Goal: Transaction & Acquisition: Purchase product/service

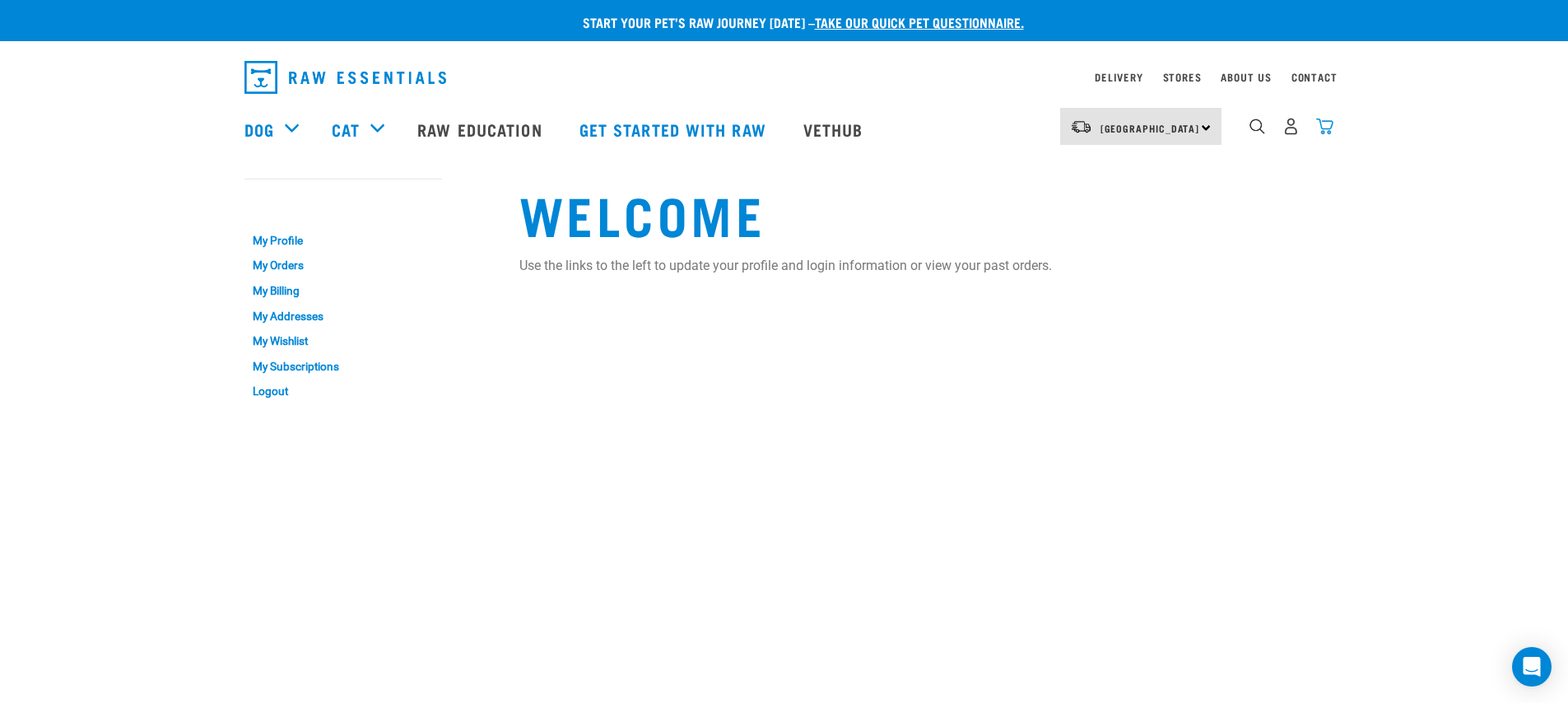
click at [1330, 128] on img "dropdown navigation" at bounding box center [1325, 126] width 18 height 18
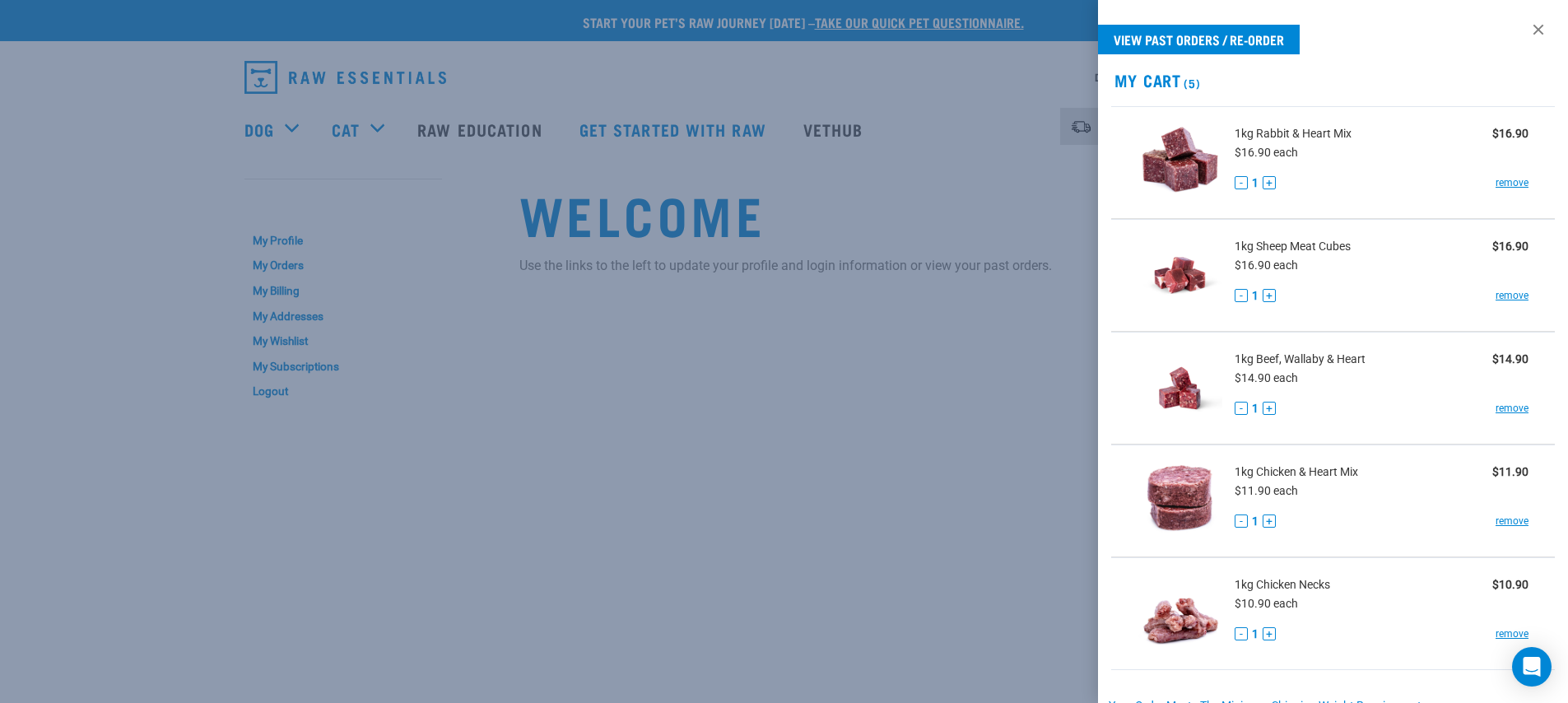
click at [1075, 210] on div at bounding box center [784, 352] width 1568 height 703
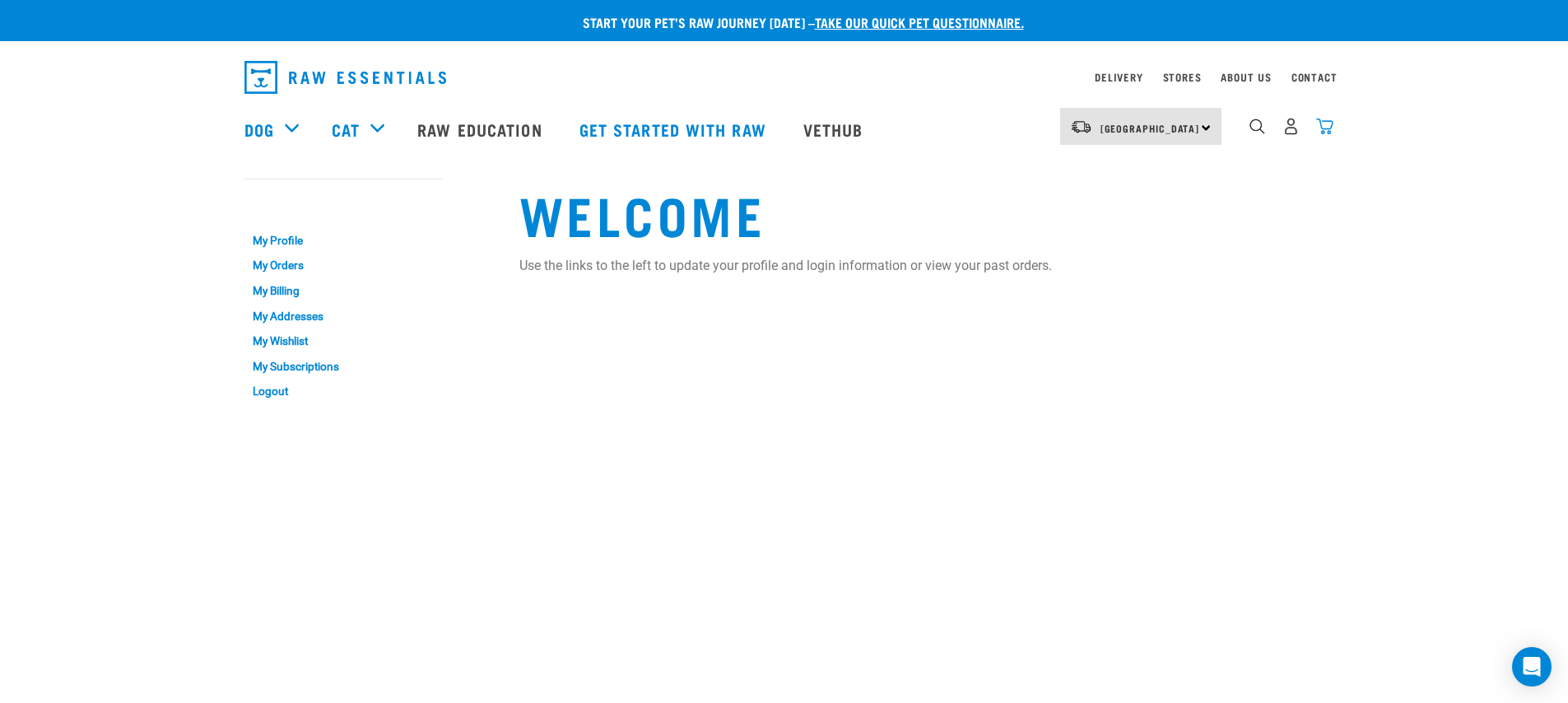
click at [1325, 134] on img "dropdown navigation" at bounding box center [1325, 126] width 18 height 18
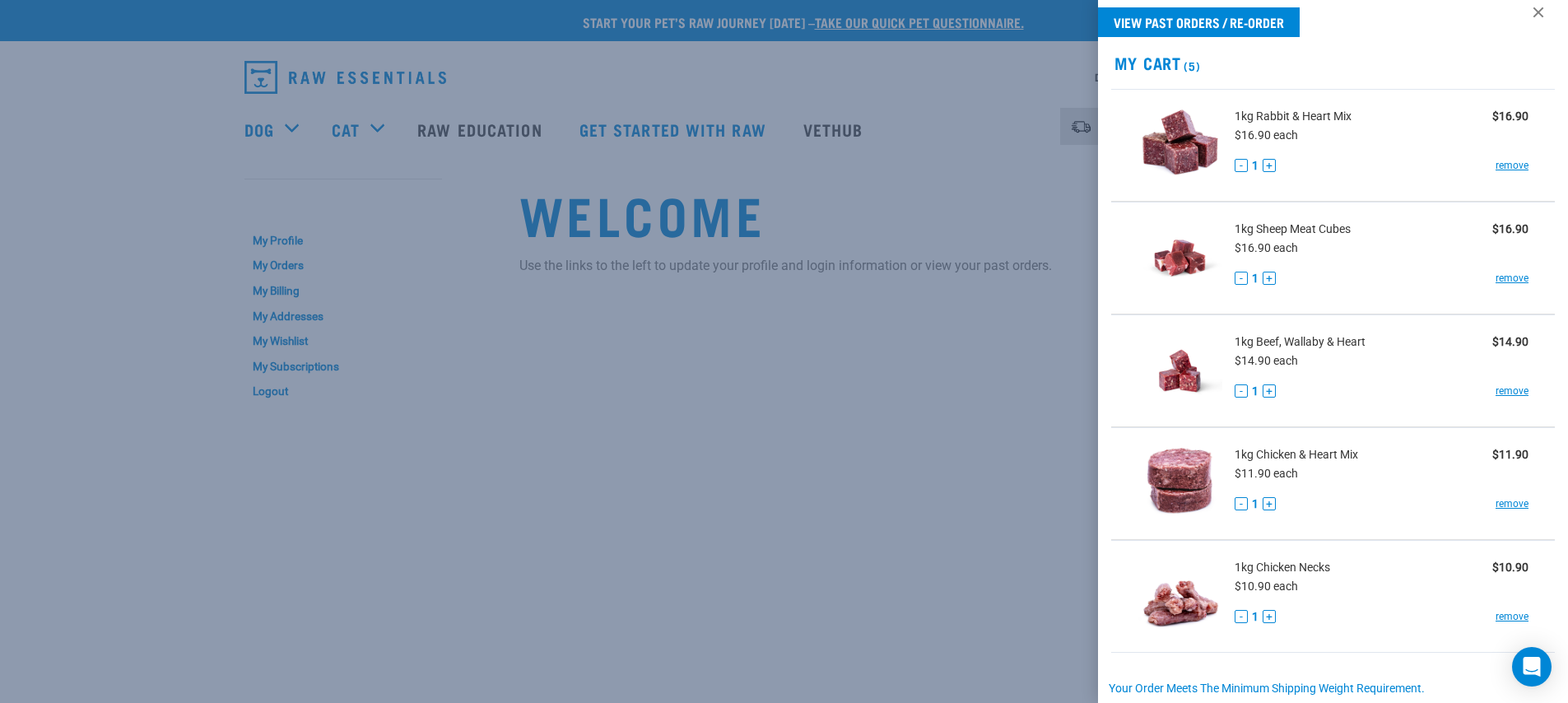
scroll to position [7, 0]
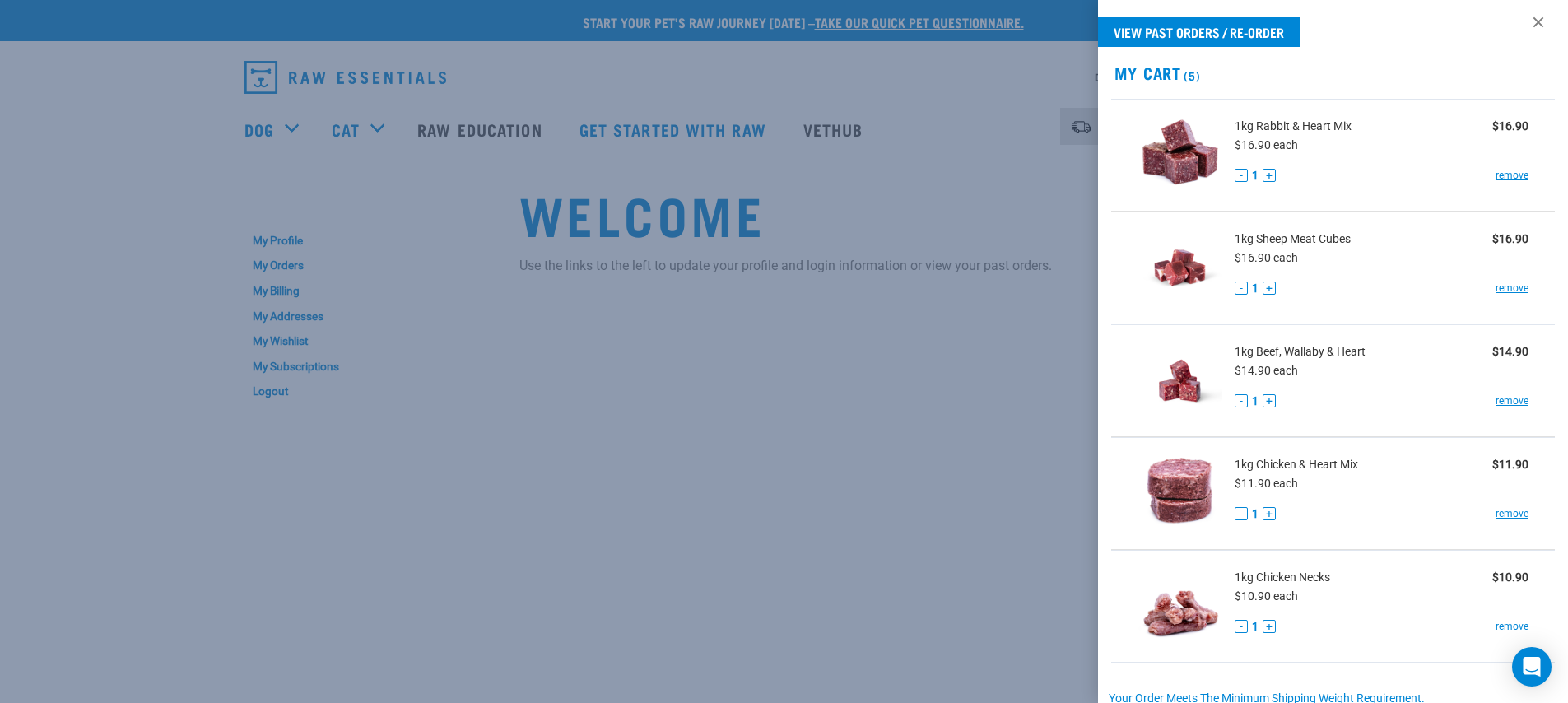
click at [1270, 232] on span "1kg Sheep Meat Cubes" at bounding box center [1293, 239] width 116 height 18
click at [1264, 243] on span "1kg Sheep Meat Cubes" at bounding box center [1293, 239] width 116 height 18
click at [1169, 289] on img at bounding box center [1180, 267] width 85 height 85
click at [1186, 230] on img at bounding box center [1180, 267] width 85 height 85
click at [1066, 291] on div at bounding box center [784, 352] width 1568 height 703
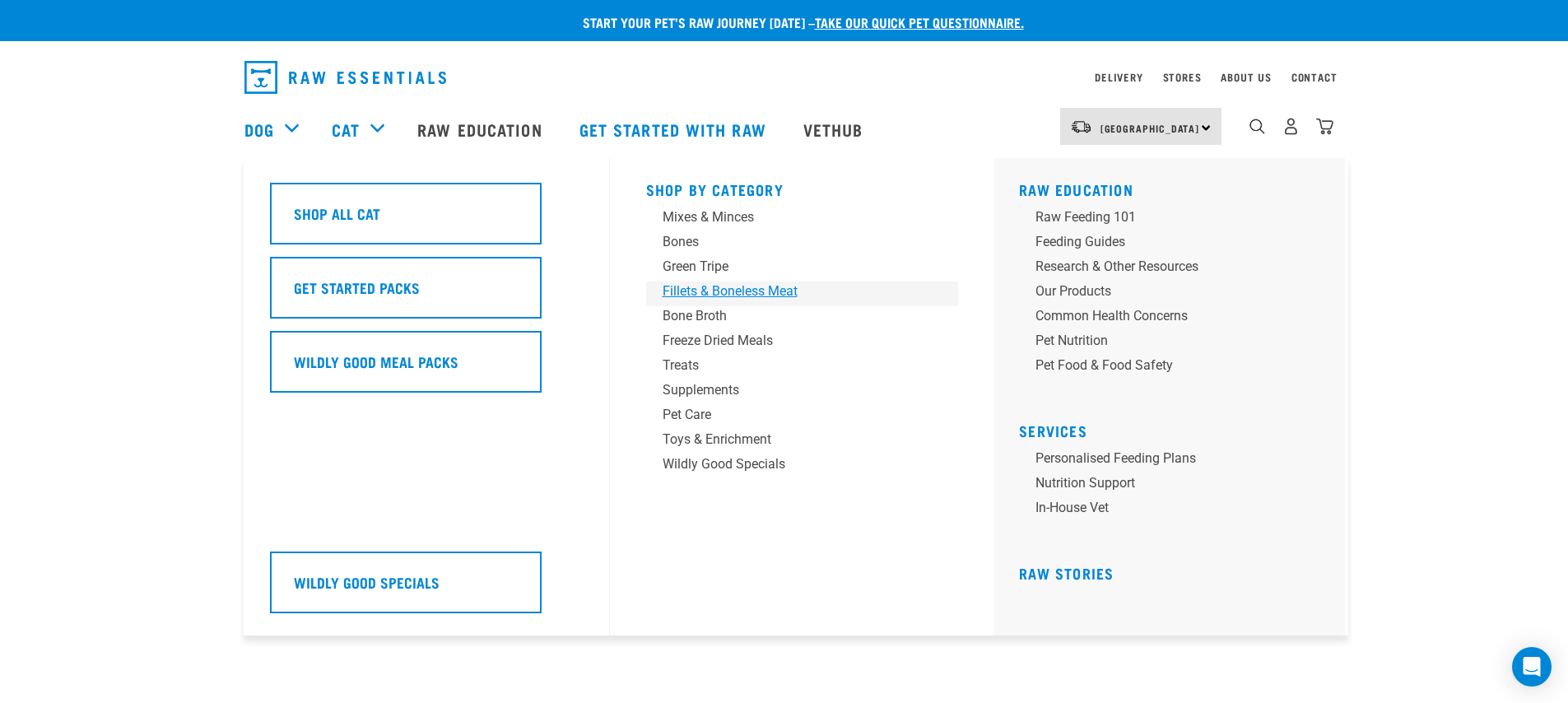
click at [741, 295] on div "Fillets & Boneless Meat" at bounding box center [791, 291] width 257 height 20
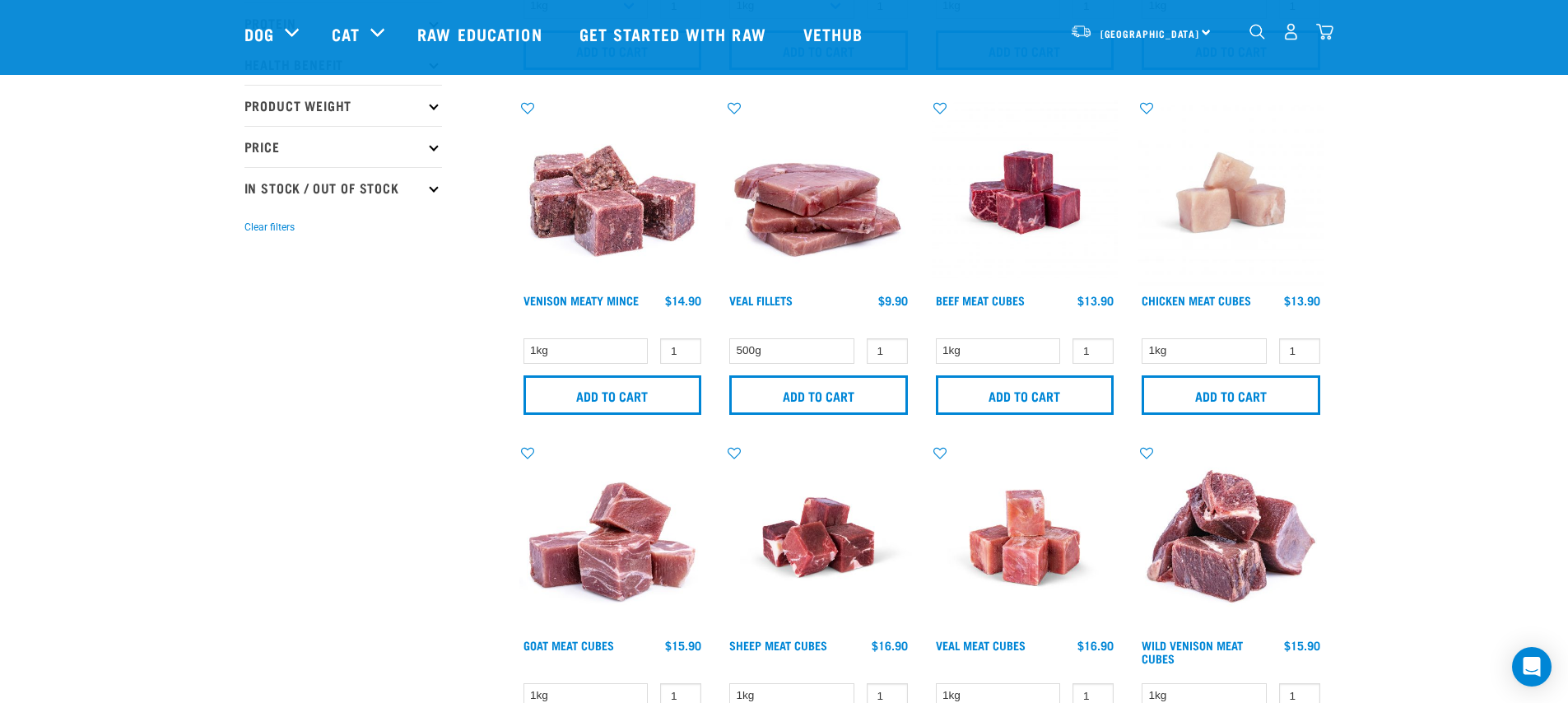
scroll to position [480, 0]
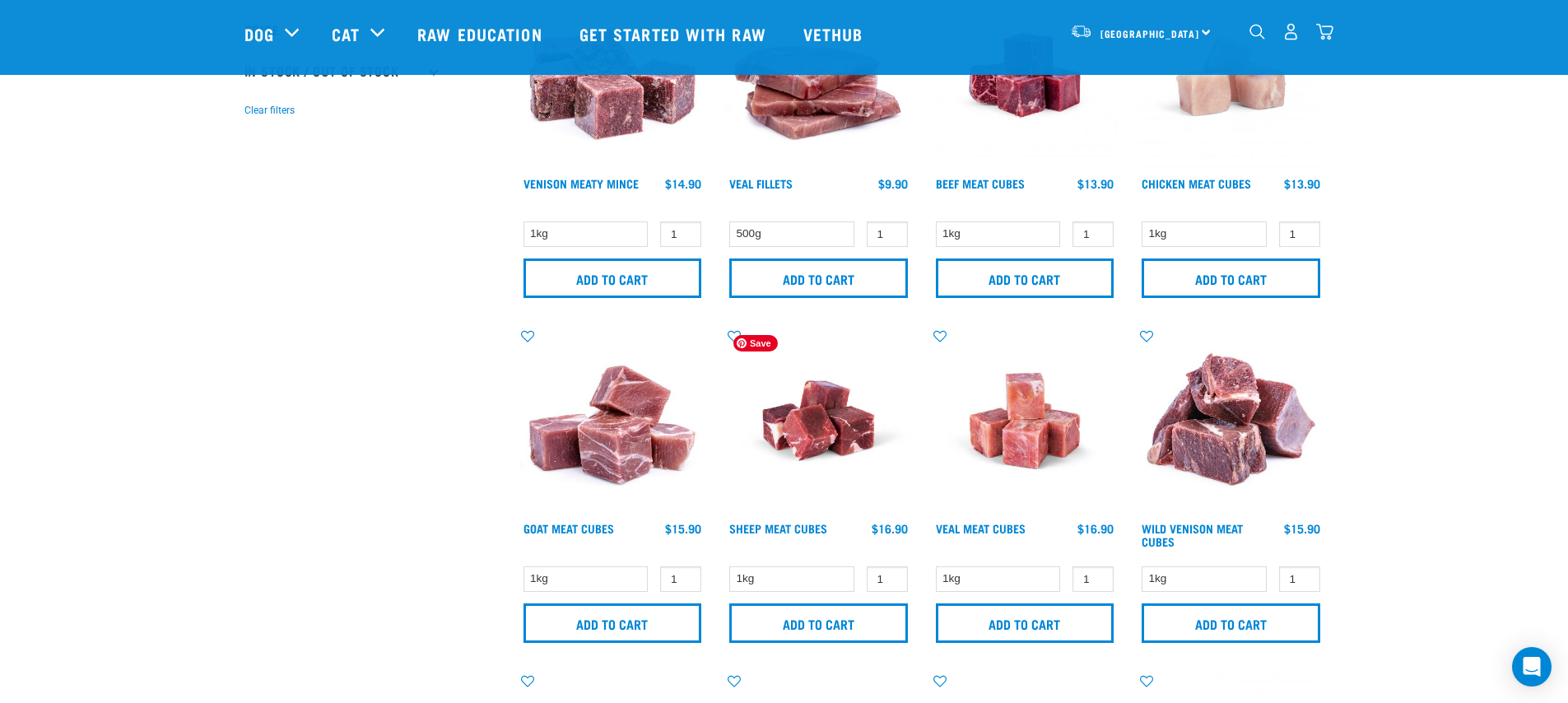
click at [850, 431] on img at bounding box center [818, 421] width 187 height 187
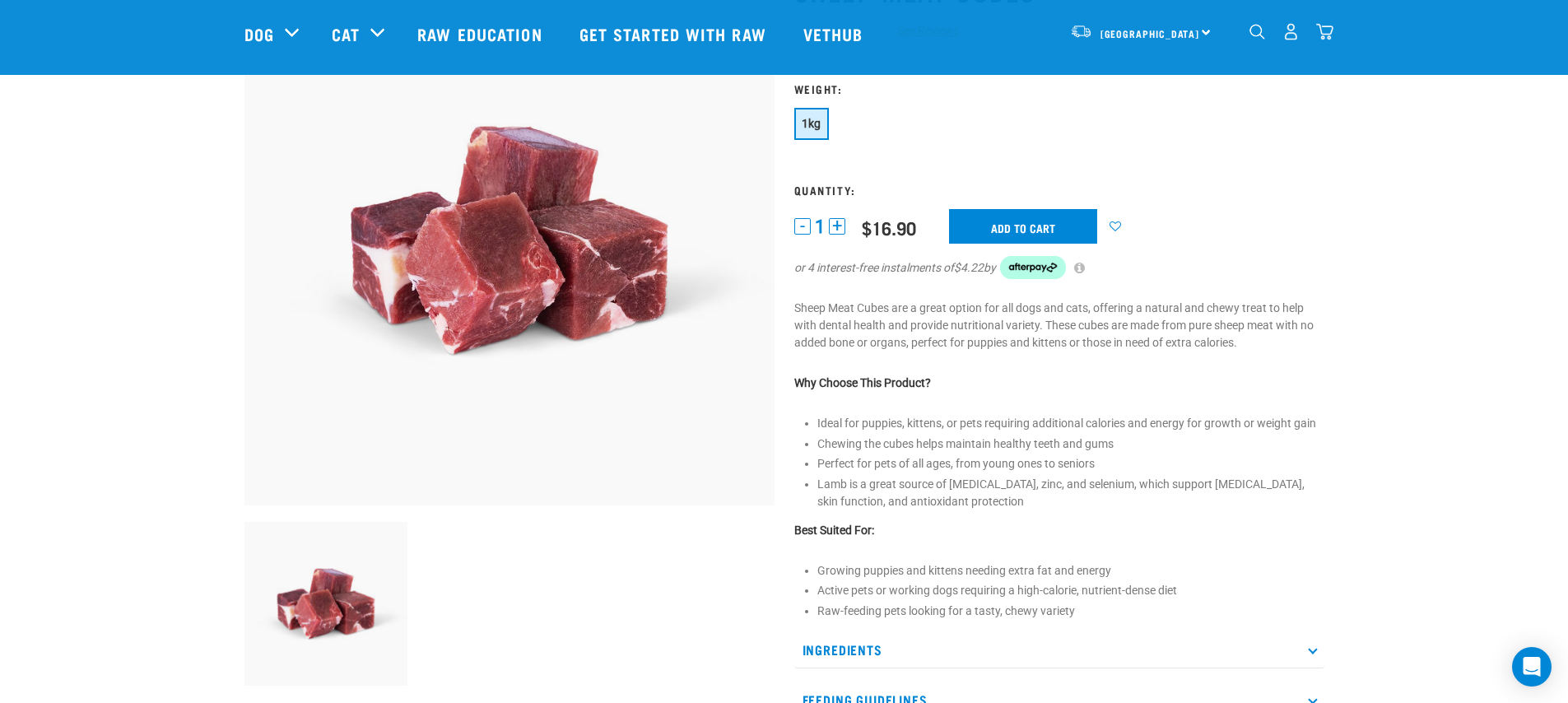
scroll to position [316, 0]
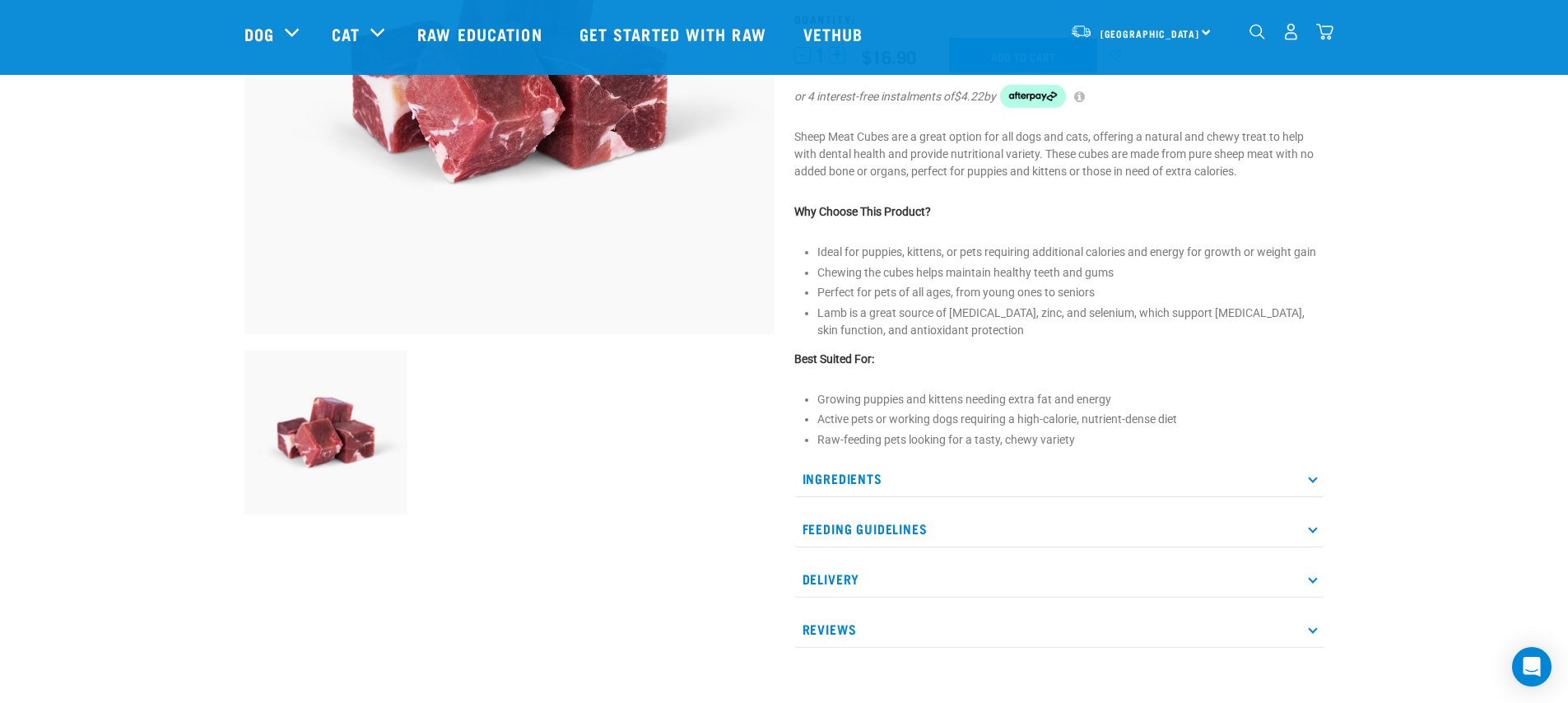
click at [998, 511] on p "Feeding Guidelines" at bounding box center [1059, 529] width 530 height 37
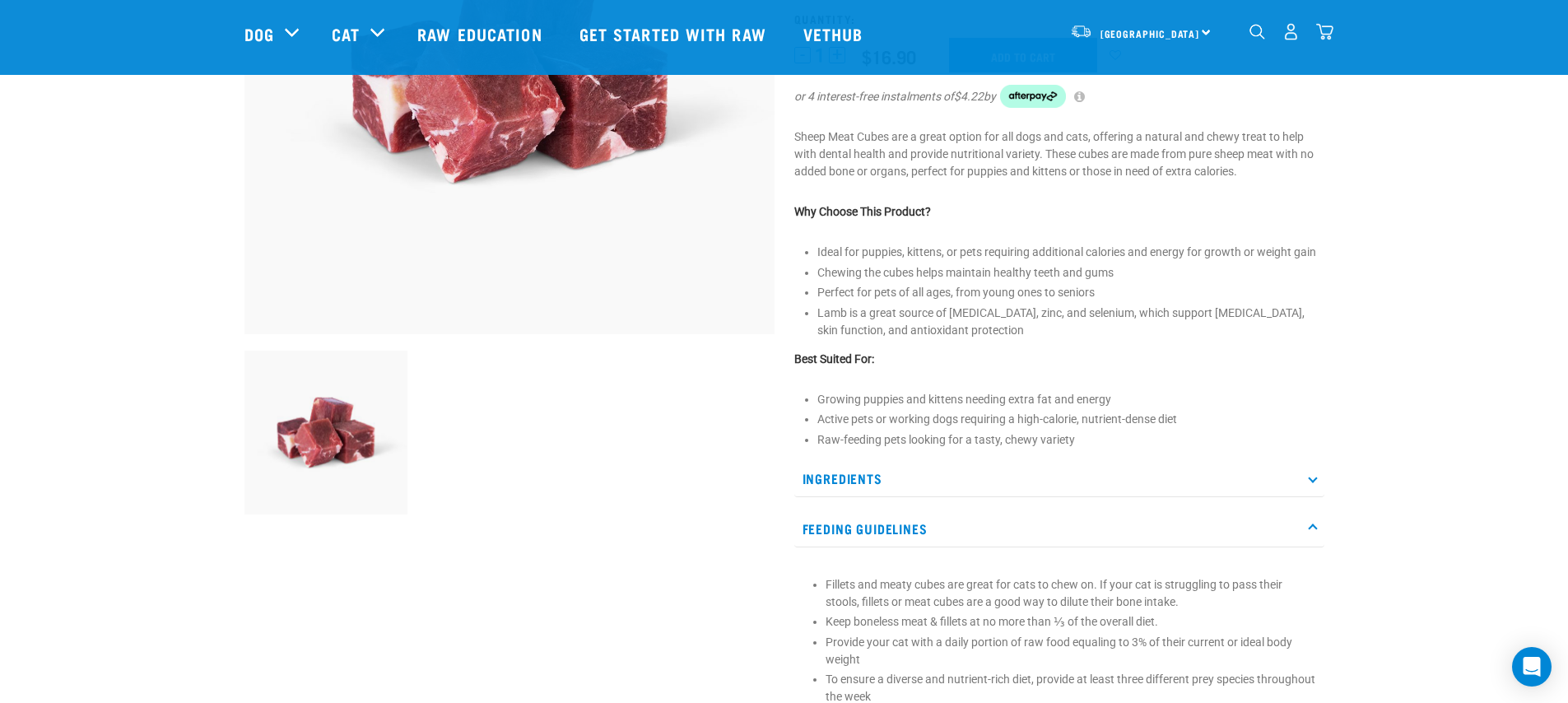
click at [1015, 476] on p "Ingredients" at bounding box center [1059, 479] width 530 height 37
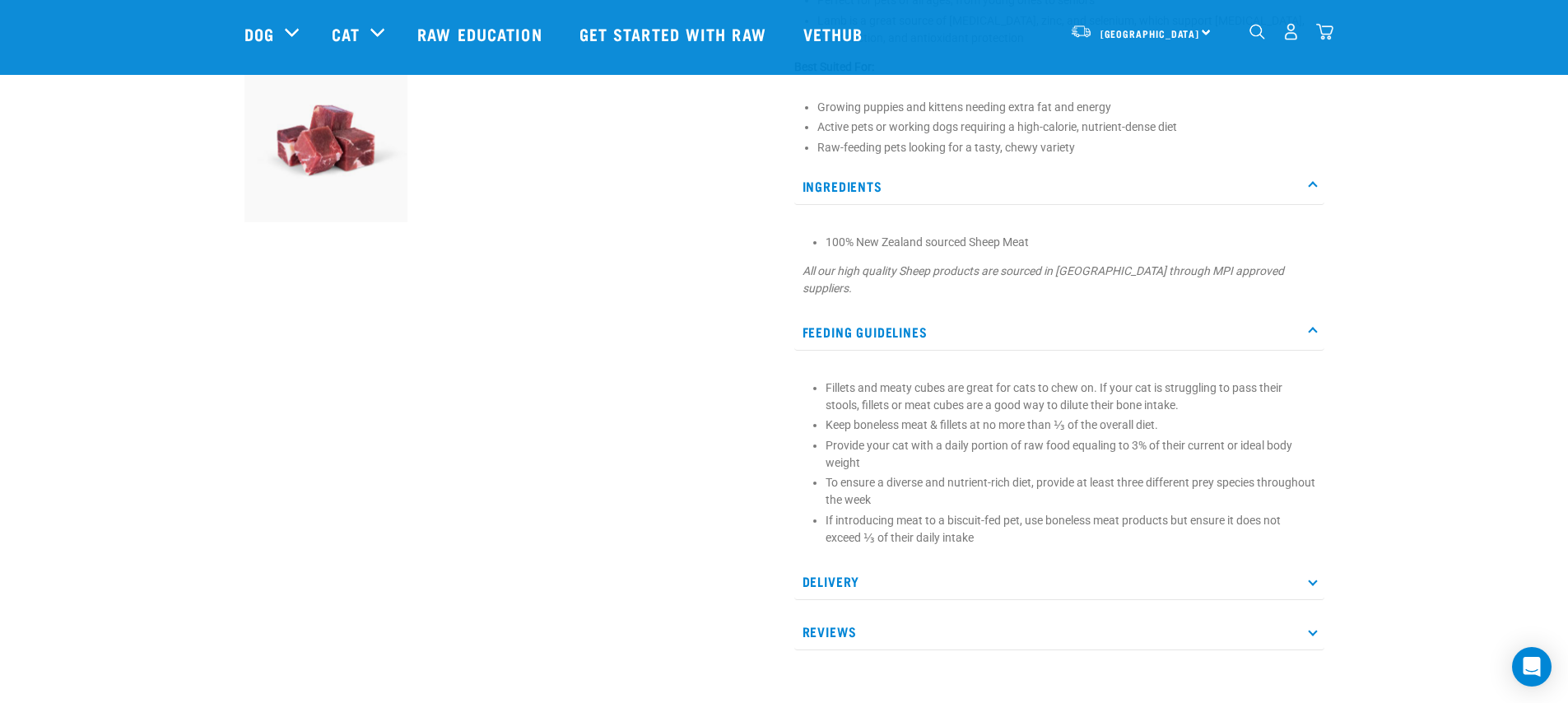
click at [1050, 563] on p "Delivery" at bounding box center [1059, 581] width 530 height 37
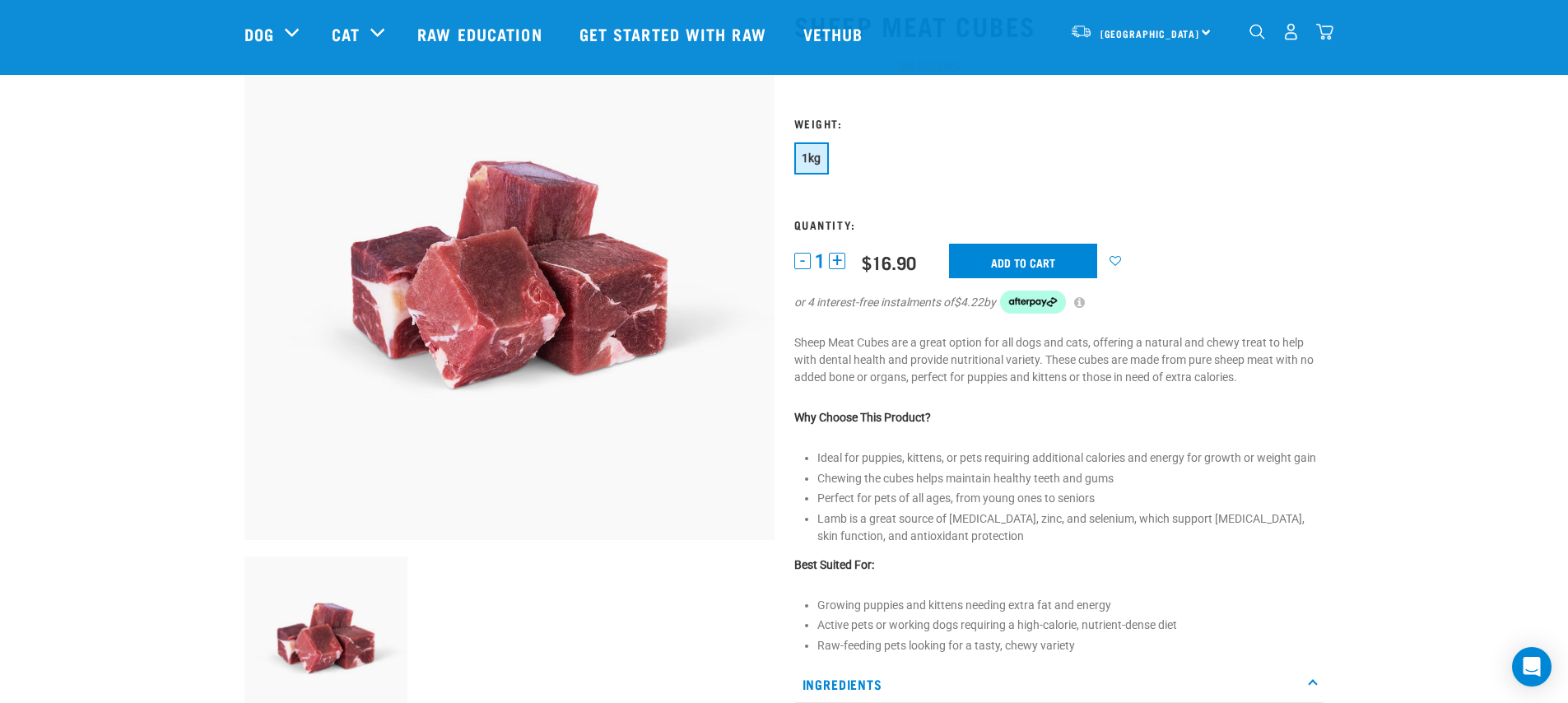
scroll to position [0, 0]
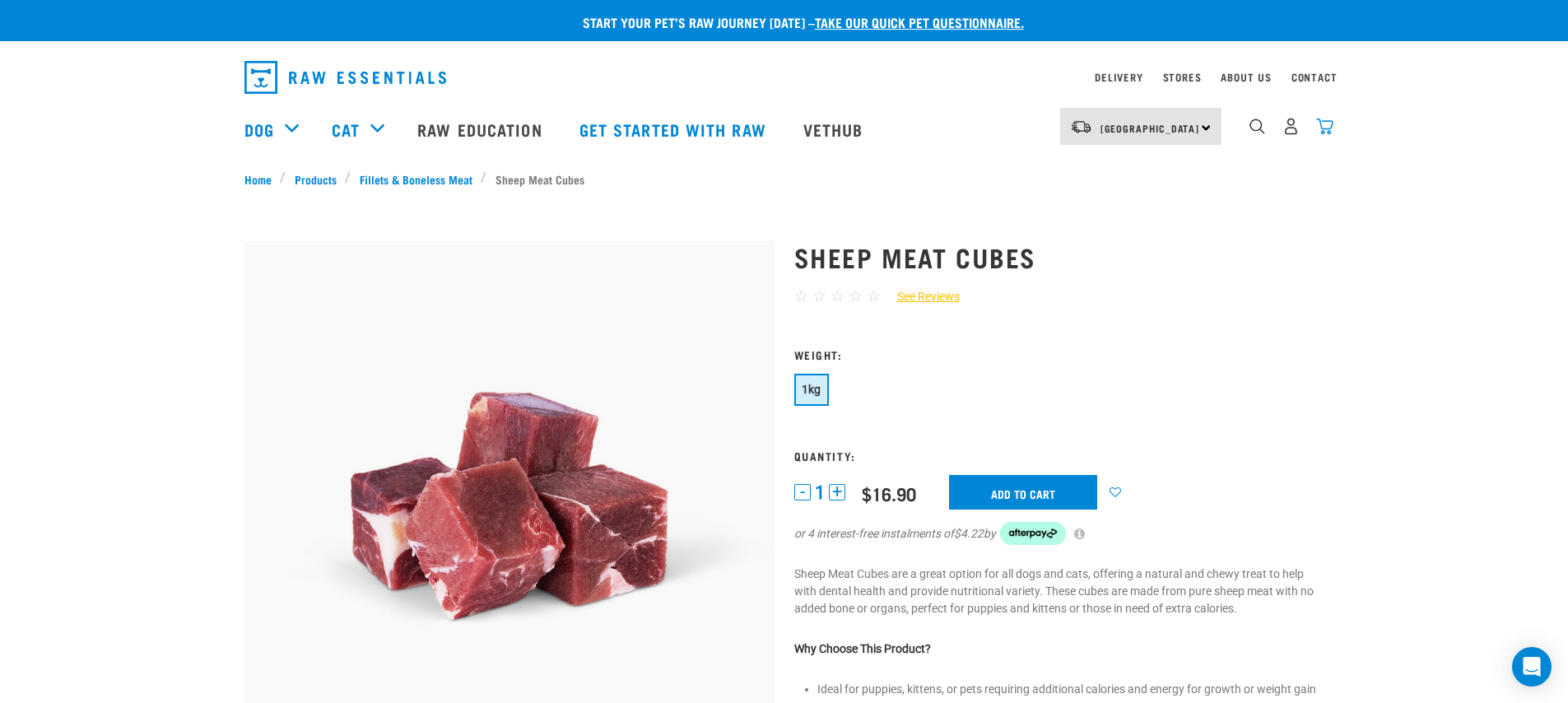
click at [1318, 127] on img "dropdown navigation" at bounding box center [1325, 126] width 18 height 18
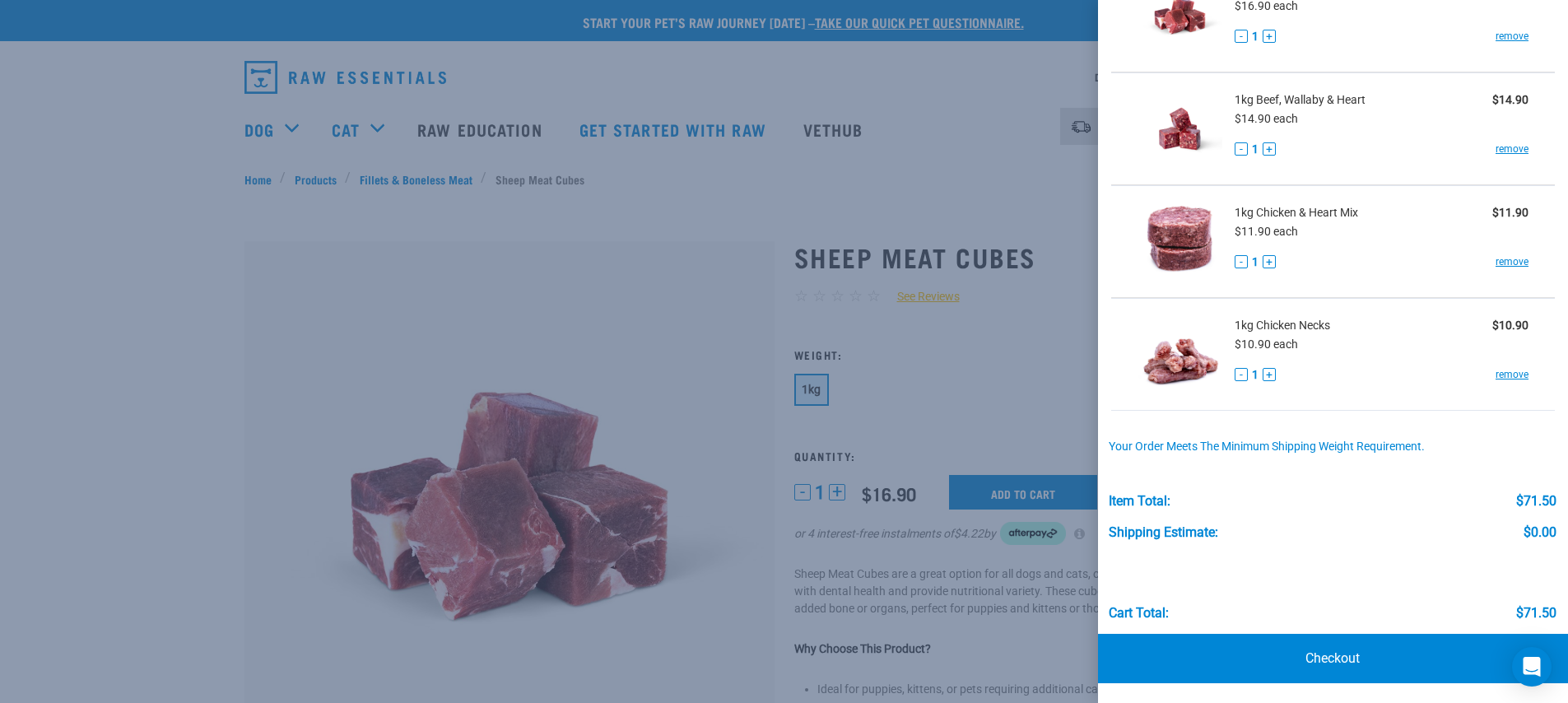
scroll to position [58, 0]
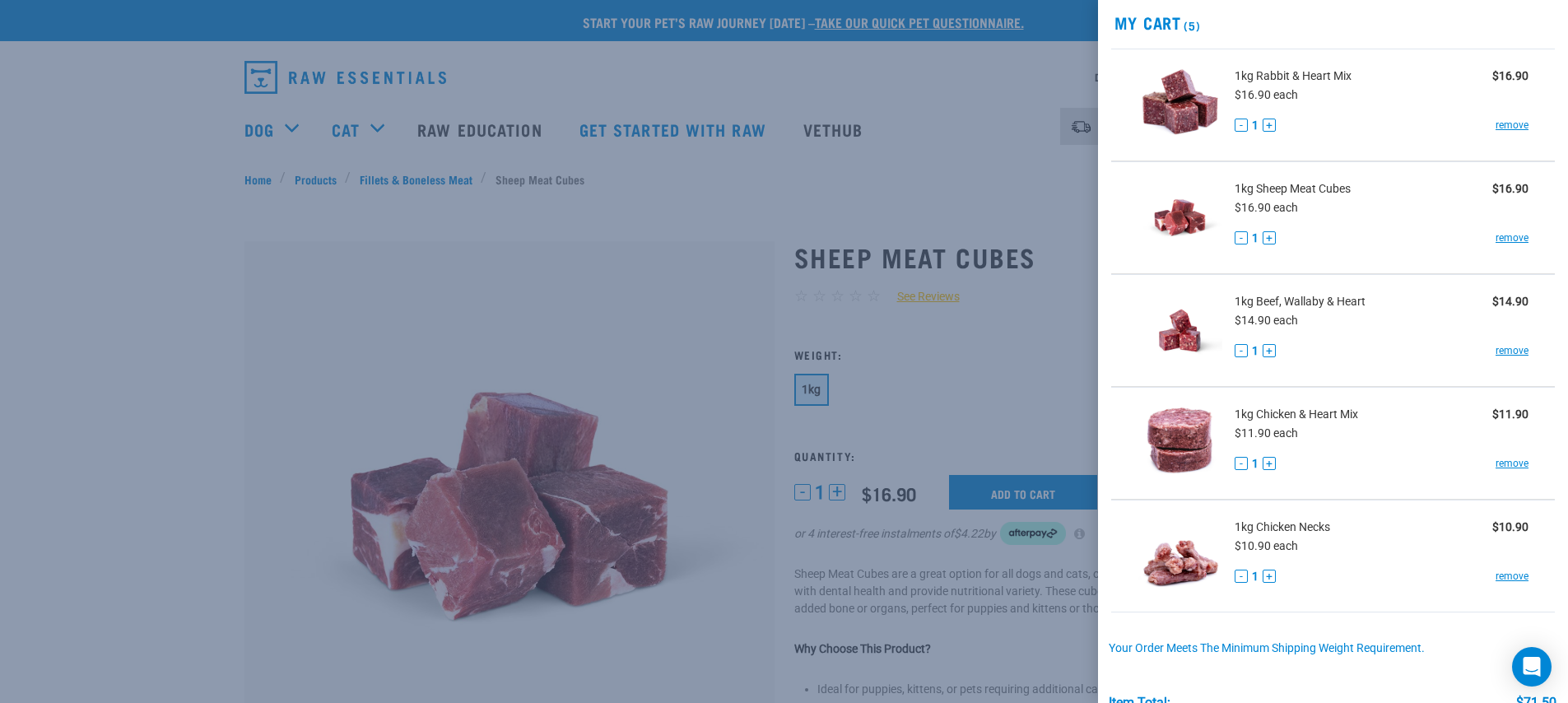
click at [1048, 437] on div at bounding box center [784, 352] width 1568 height 703
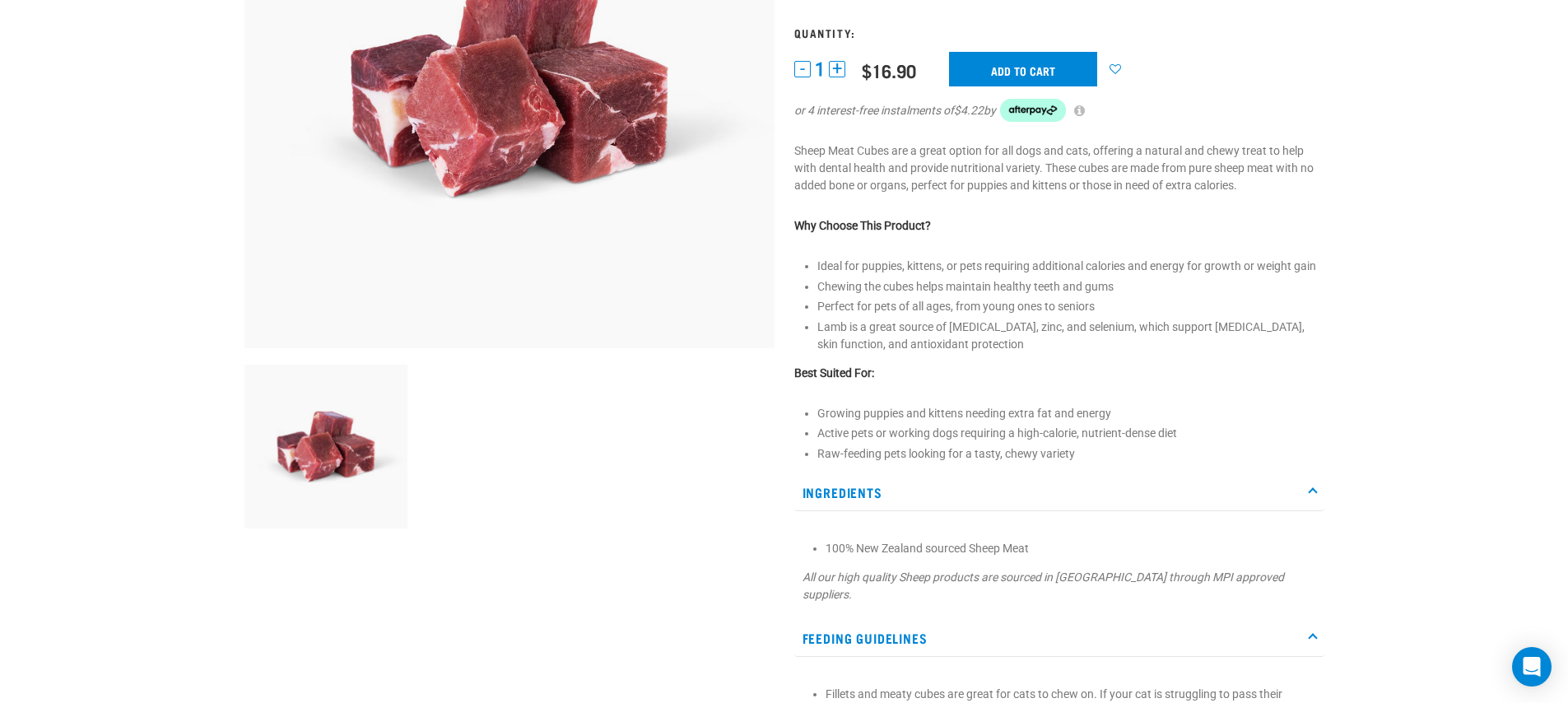
scroll to position [0, 0]
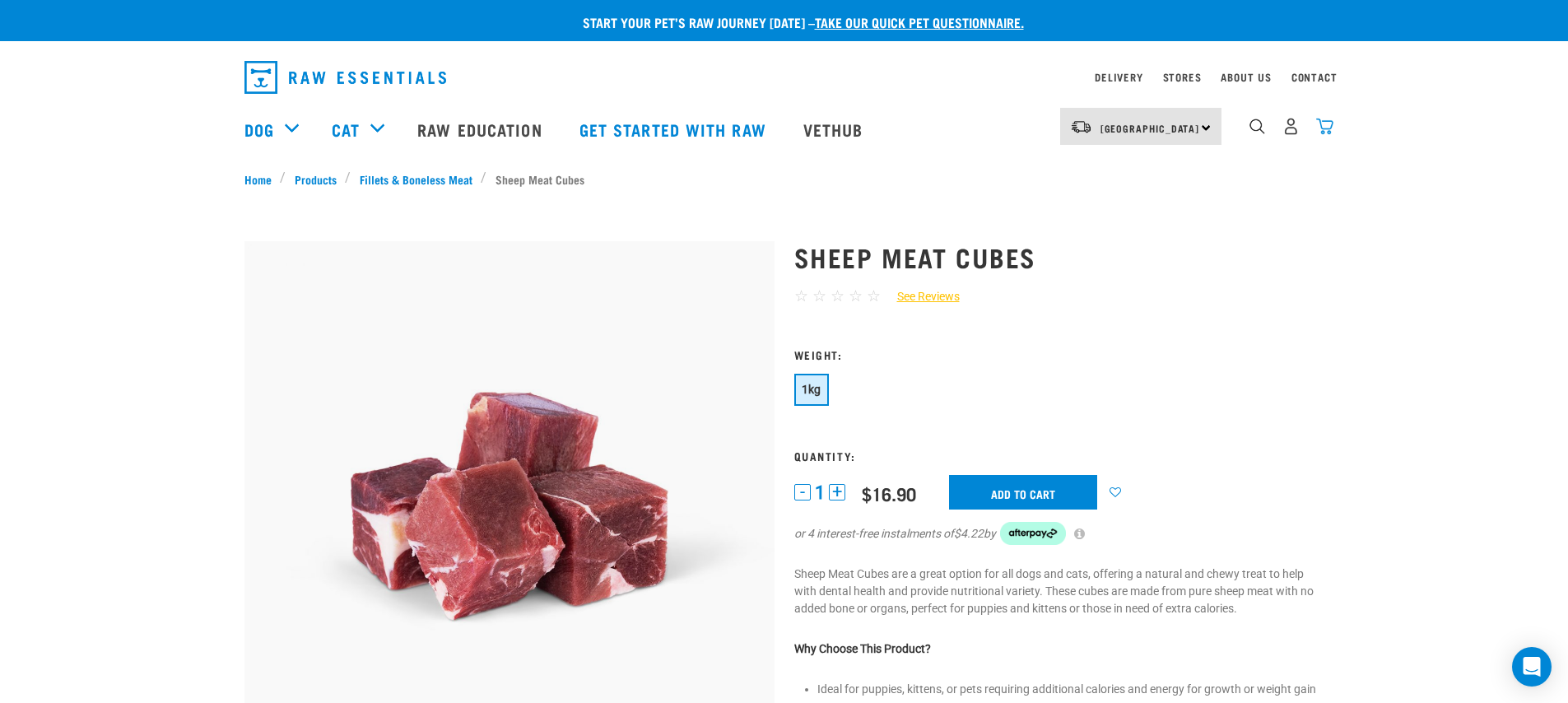
click at [1327, 124] on img "dropdown navigation" at bounding box center [1325, 126] width 18 height 18
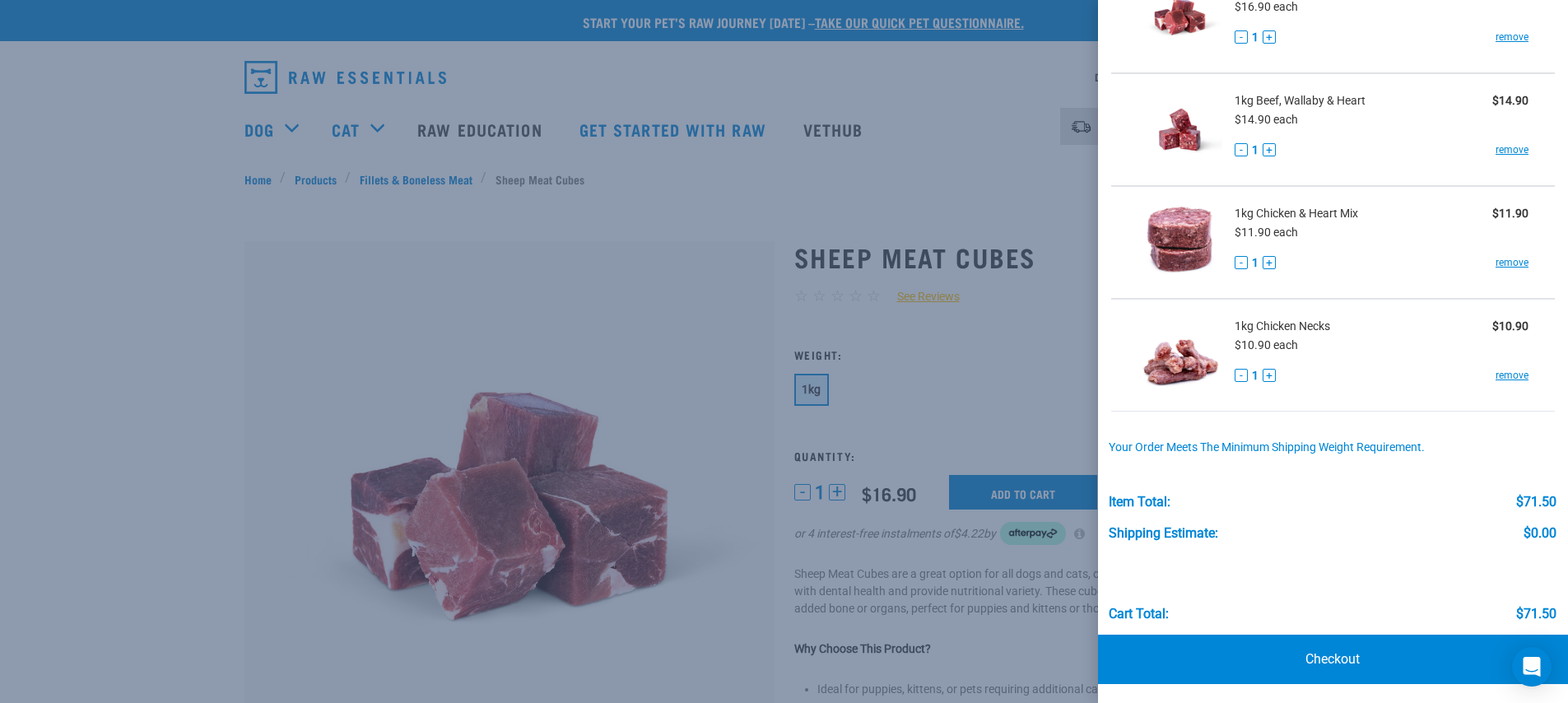
scroll to position [259, 0]
click at [972, 343] on div at bounding box center [784, 352] width 1568 height 703
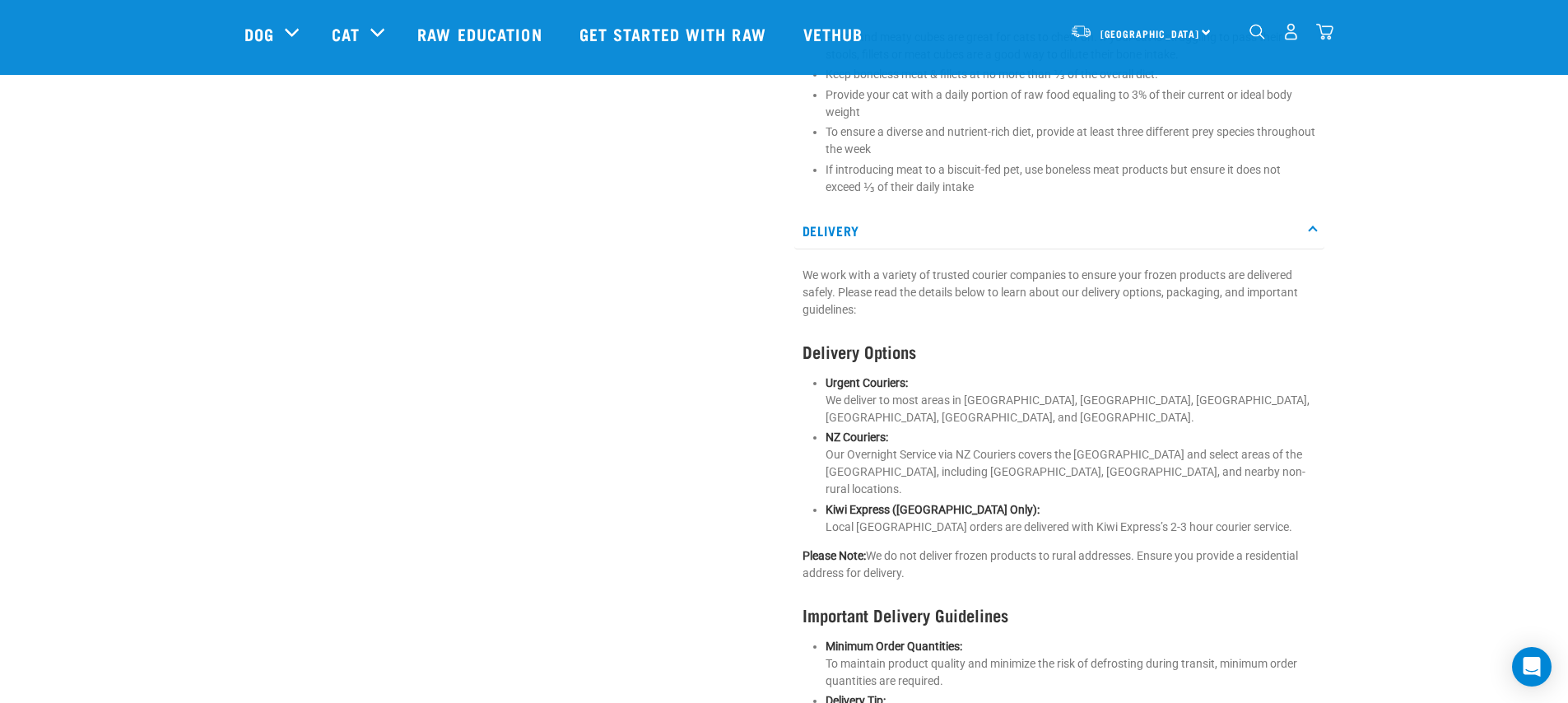
scroll to position [969, 0]
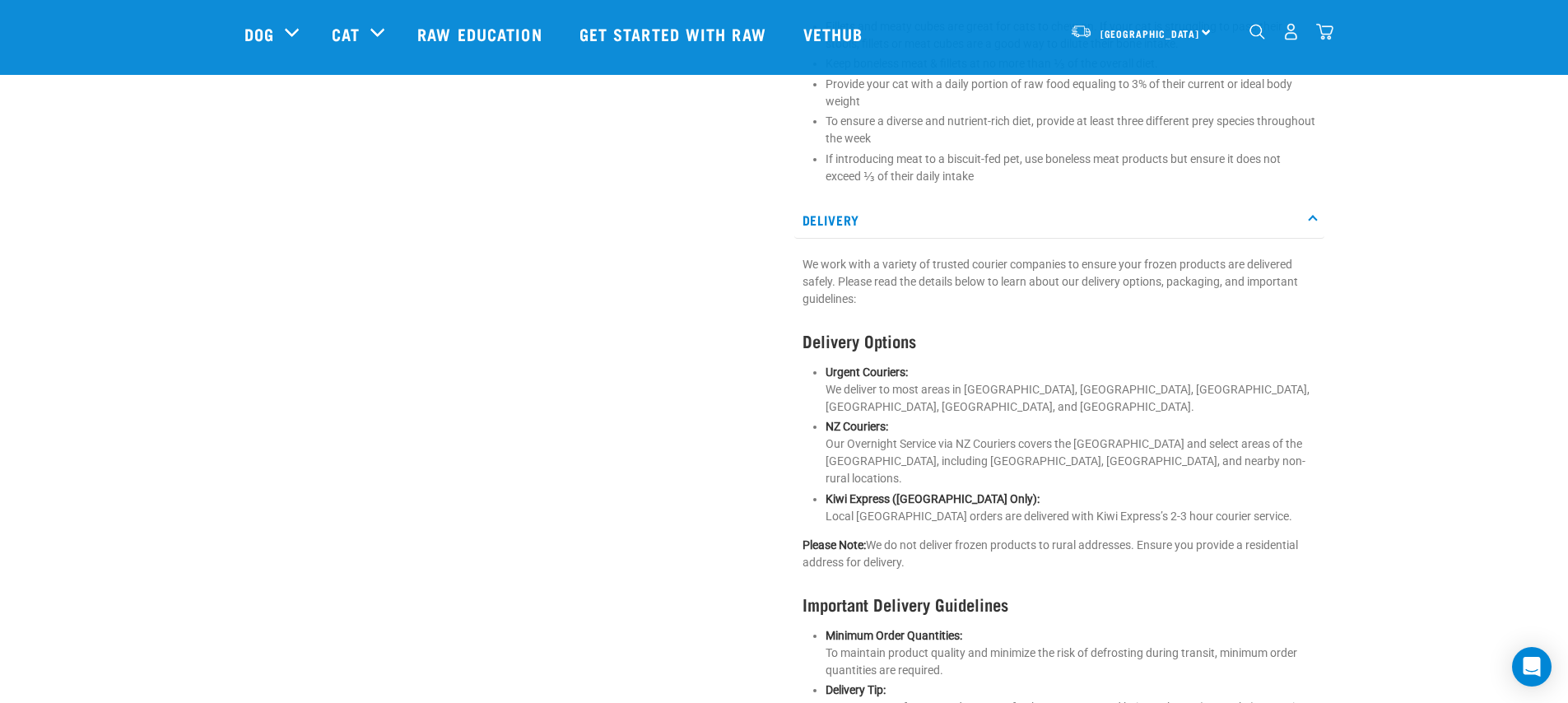
click at [1249, 364] on p "Urgent Couriers: We deliver to most areas in Auckland, Whangarei, Waikato, Bay …" at bounding box center [1071, 389] width 491 height 52
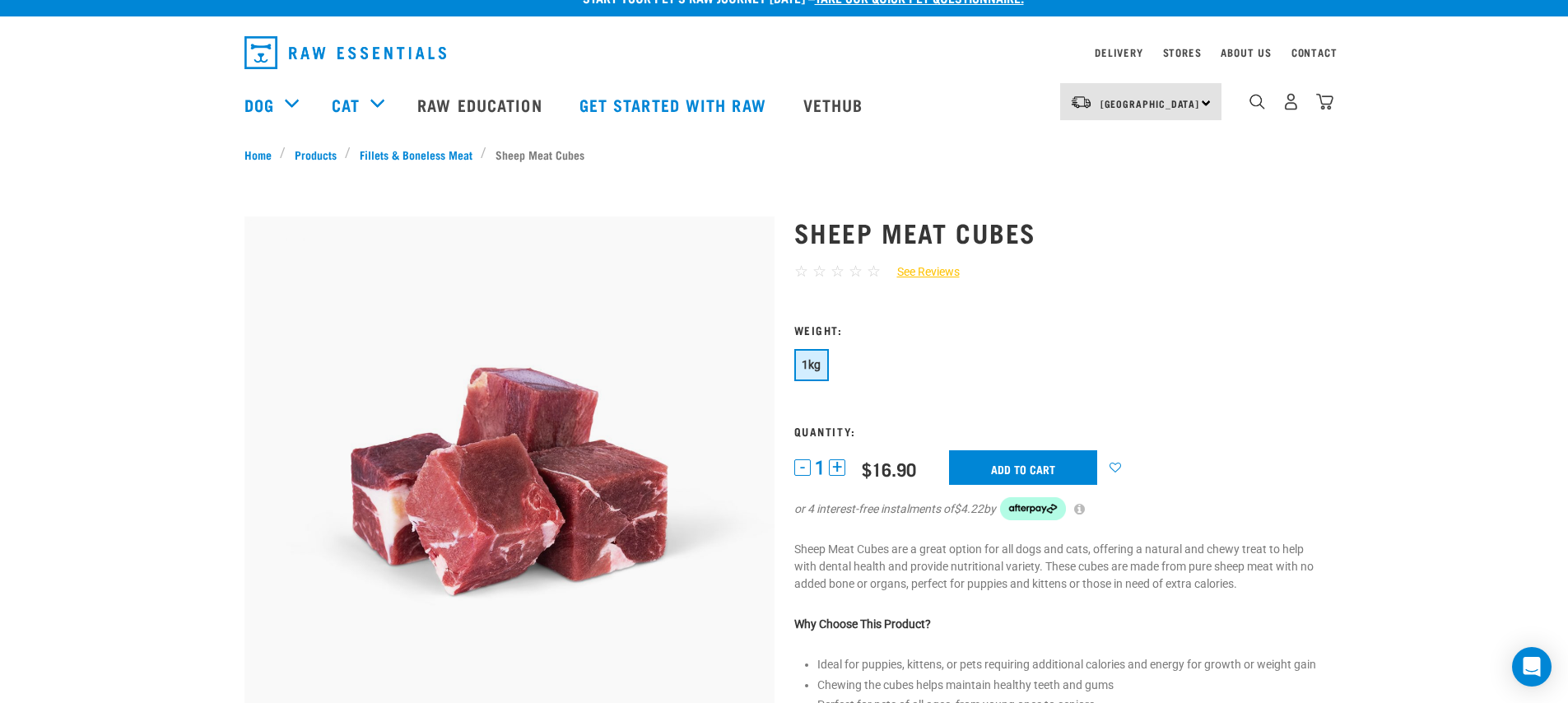
scroll to position [14, 0]
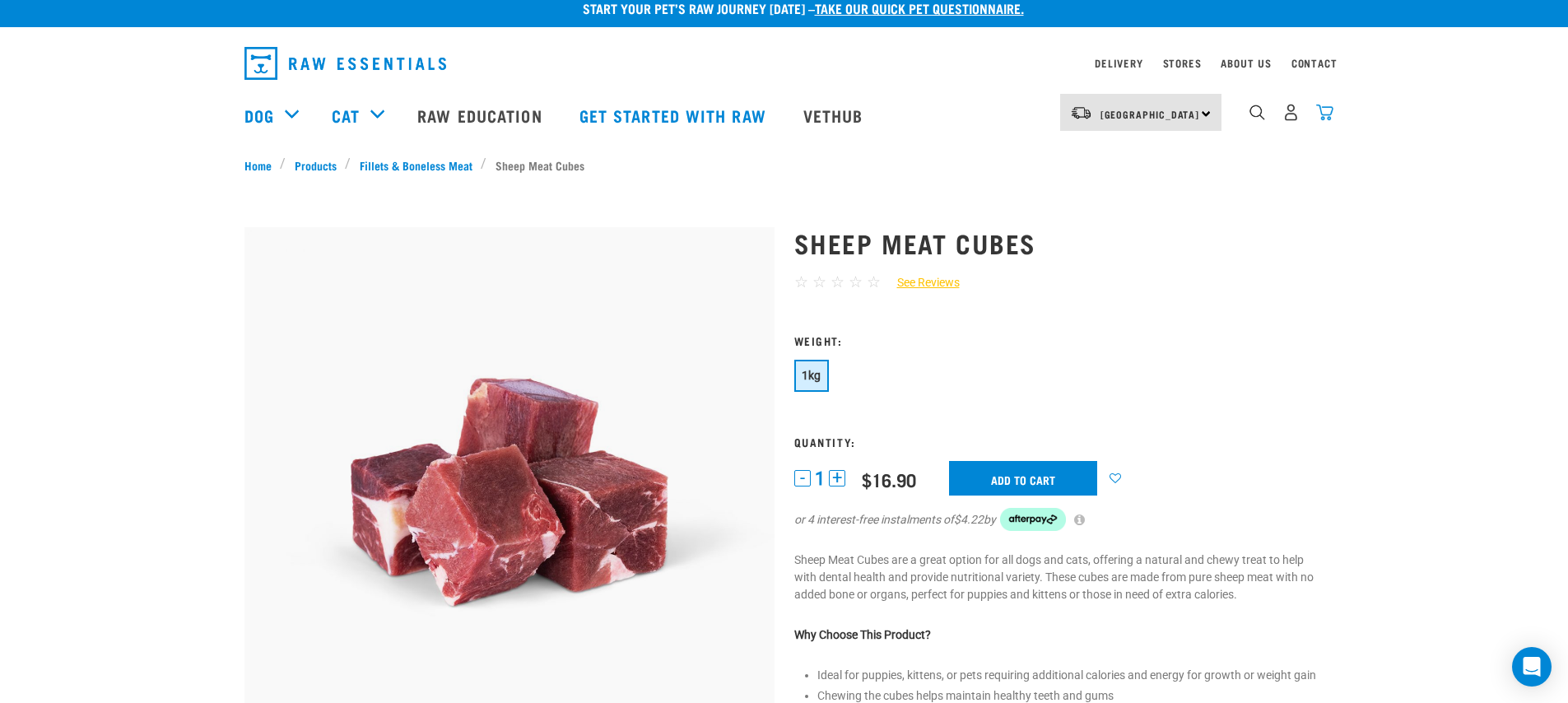
click at [1326, 113] on img "dropdown navigation" at bounding box center [1325, 112] width 18 height 18
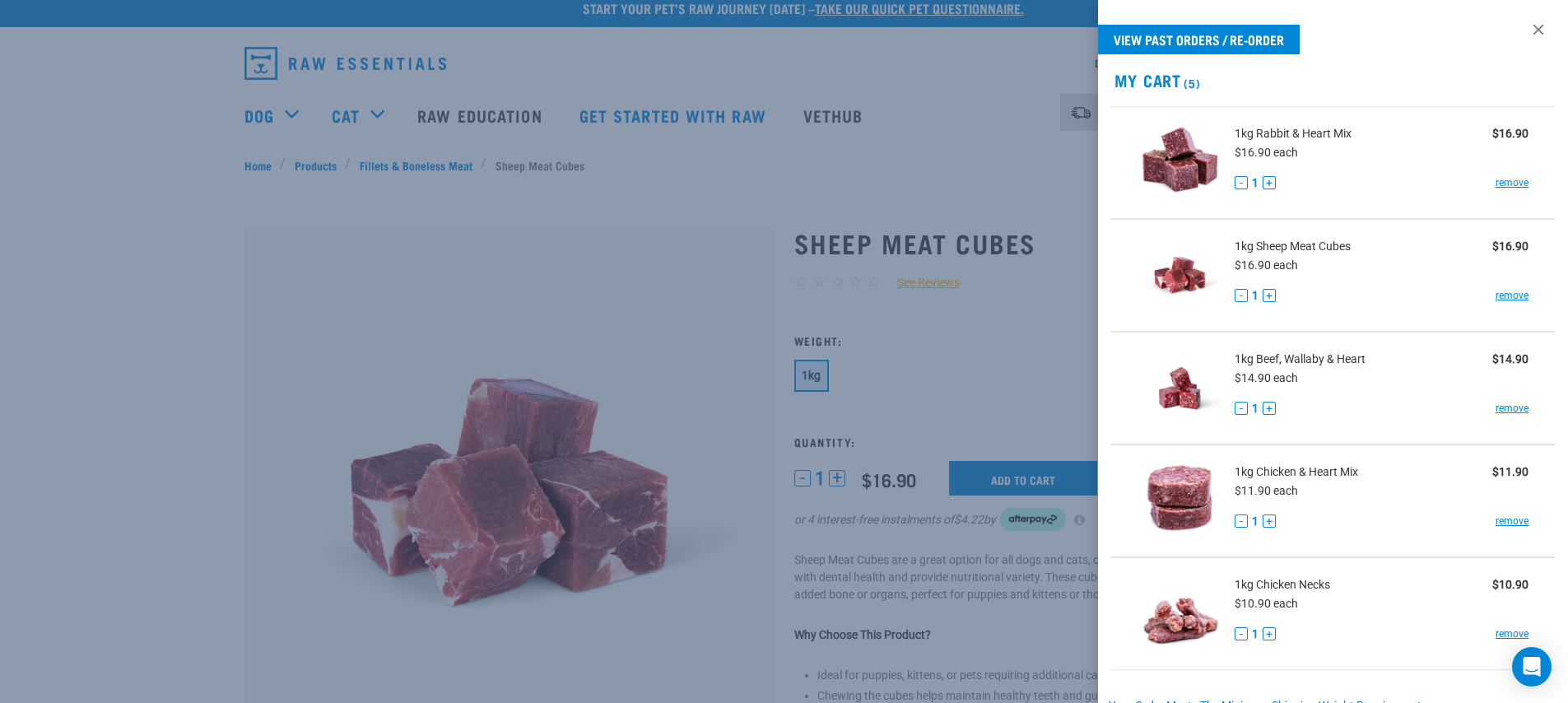
scroll to position [259, 0]
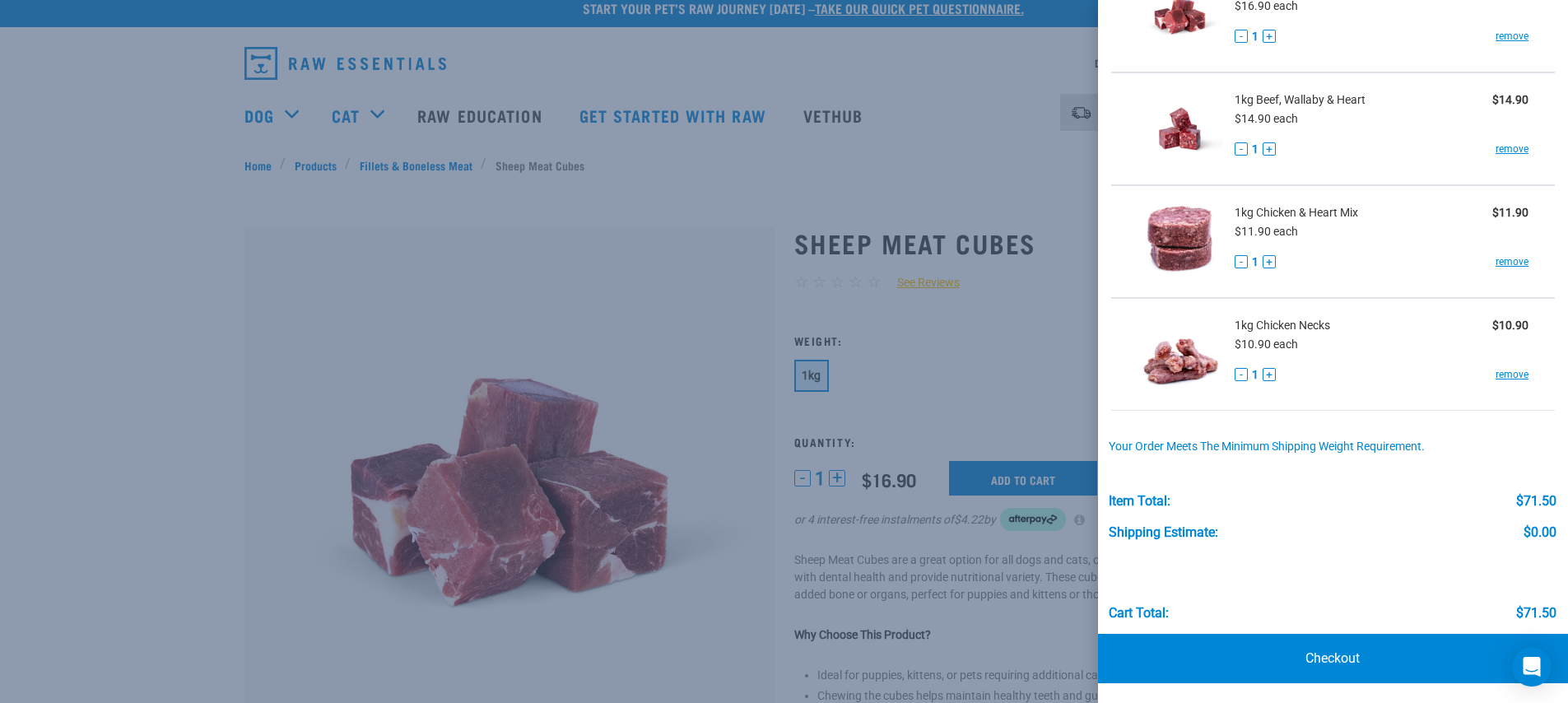
click at [940, 146] on div at bounding box center [784, 352] width 1568 height 703
